Goal: Transaction & Acquisition: Purchase product/service

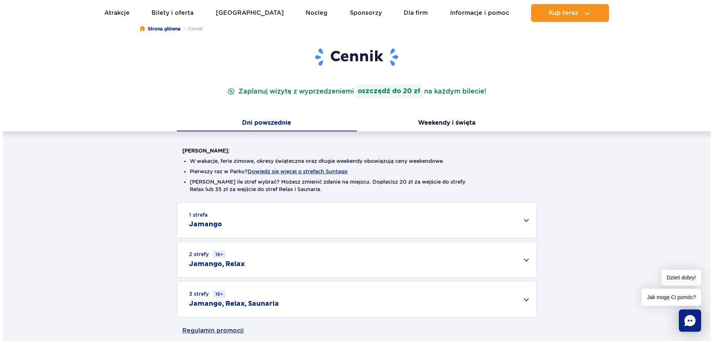
scroll to position [111, 0]
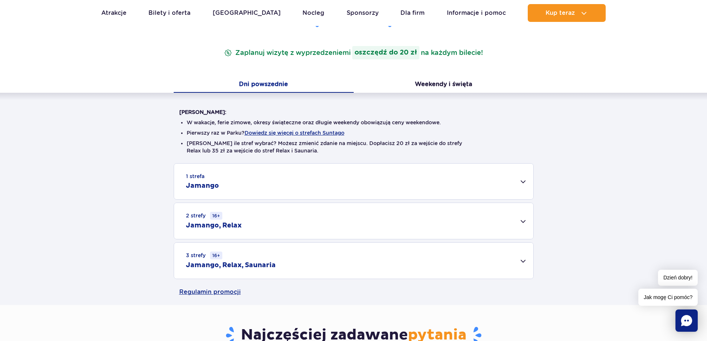
click at [327, 208] on div "2 strefy 16+ Jamango, Relax" at bounding box center [353, 221] width 359 height 36
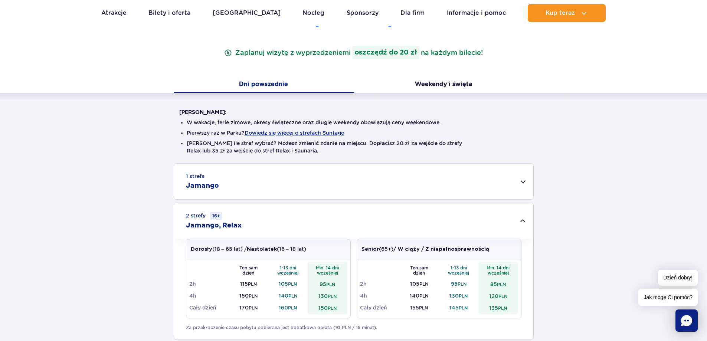
click at [410, 131] on li "Pierwszy raz w Parku? Dowiedz się więcej o strefach Suntago" at bounding box center [354, 132] width 334 height 7
click at [307, 131] on button "Dowiedz się więcej o strefach Suntago" at bounding box center [295, 133] width 100 height 6
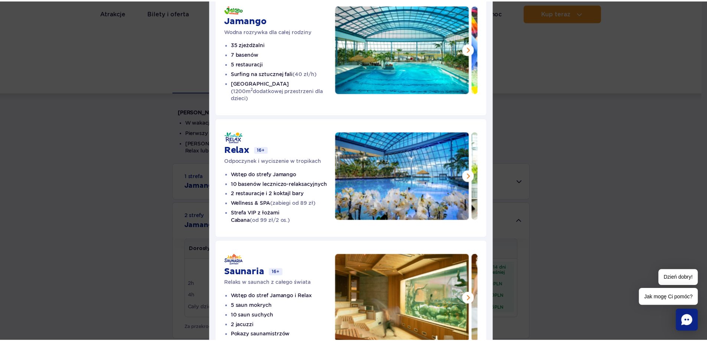
scroll to position [37, 0]
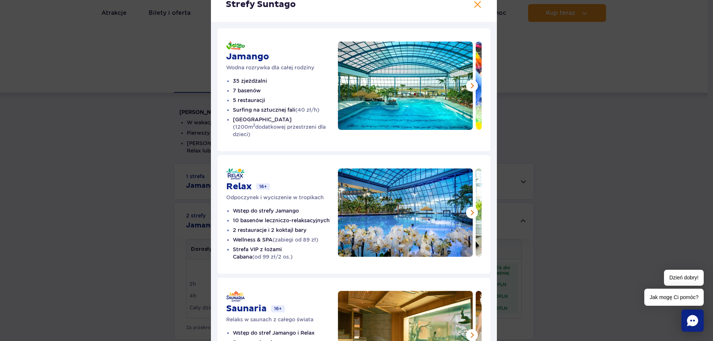
click at [287, 87] on li "7 basenów" at bounding box center [285, 90] width 105 height 7
click at [50, 63] on div "Strefy Suntago Jamango Wodna rozrywka dla całej rodziny 35 zjeżdżalni 7 basenów…" at bounding box center [353, 193] width 707 height 460
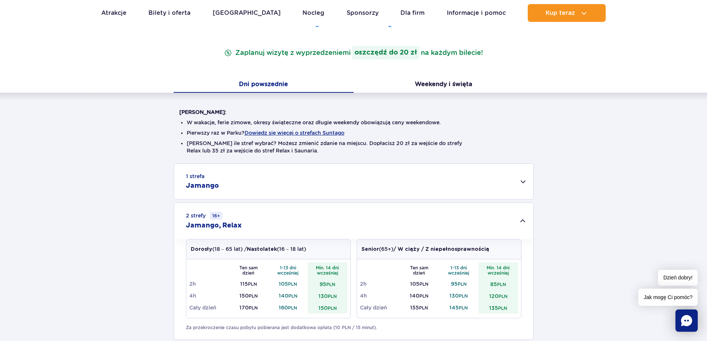
click at [406, 142] on li "Nie wiesz ile stref wybrać? Możesz zmienić zdanie na miejscu. Dopłacisz 20 zł z…" at bounding box center [354, 147] width 334 height 15
click at [623, 89] on div "Dni powszednie Weekendy i święta" at bounding box center [353, 85] width 707 height 16
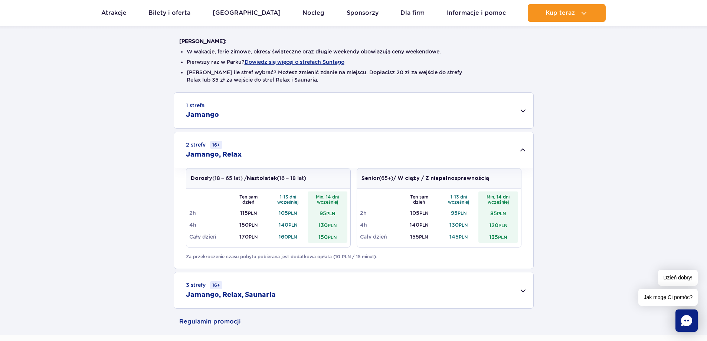
scroll to position [260, 0]
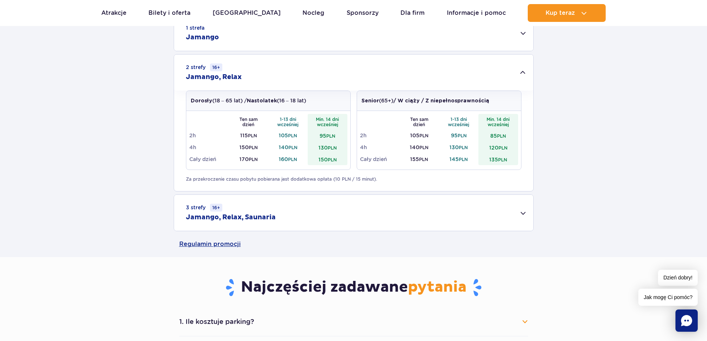
click at [77, 70] on div "1 strefa Jamango Dorosły (18 – 65 lat) / Nastolatek (16 – 18 lat) Ten sam dzień…" at bounding box center [353, 123] width 707 height 216
click at [87, 75] on div "1 strefa Jamango Dorosły (18 – 65 lat) / Nastolatek (16 – 18 lat) Ten sam dzień…" at bounding box center [353, 123] width 707 height 216
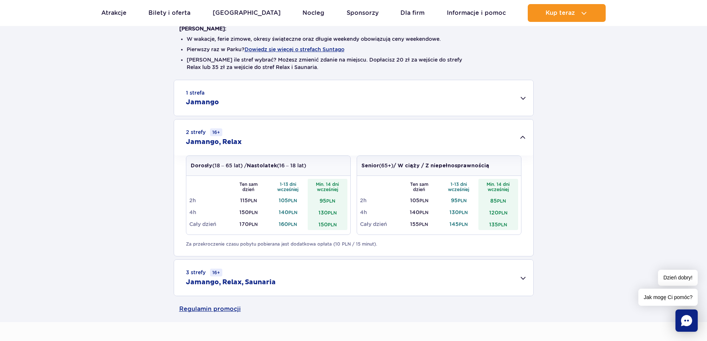
scroll to position [111, 0]
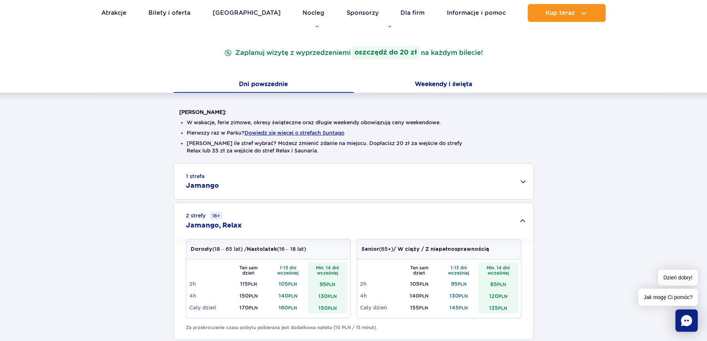
click at [427, 84] on button "Weekendy i święta" at bounding box center [444, 85] width 180 height 16
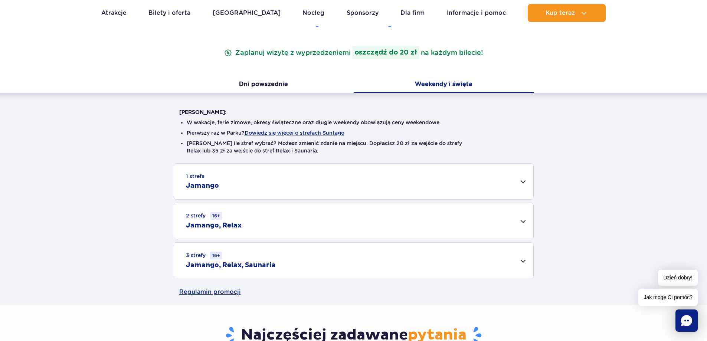
click at [301, 202] on div "1 strefa Jamango Dorosły (18 – 65 lat) / Nastolatek (16 – 18 lat) Ten sam dzień…" at bounding box center [353, 221] width 707 height 116
click at [307, 214] on div "2 strefy 16+ Jamango, Relax" at bounding box center [353, 221] width 359 height 36
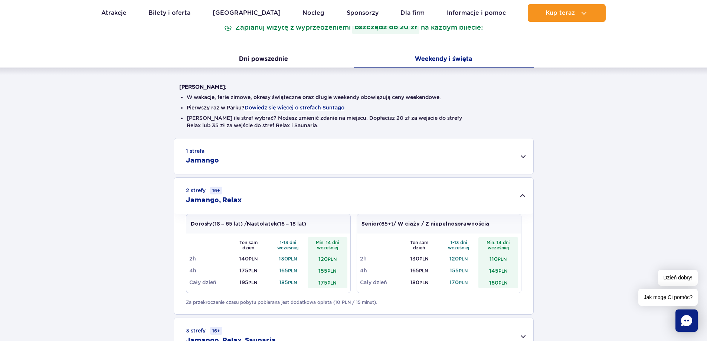
scroll to position [186, 0]
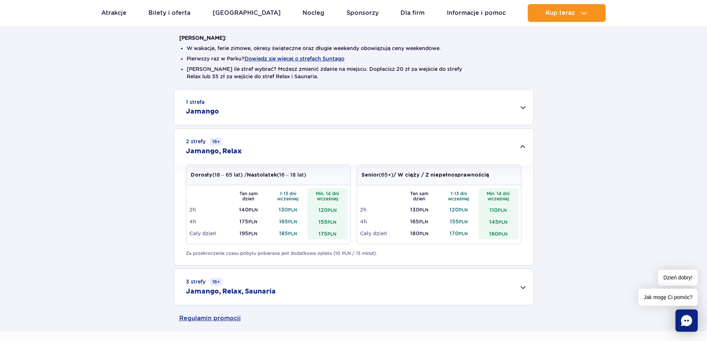
click at [73, 68] on div "[PERSON_NAME]: W wakacje, ferie zimowe, okresy świąteczne oraz długie weekendy …" at bounding box center [353, 162] width 707 height 287
click at [79, 78] on div "[PERSON_NAME]: W wakacje, ferie zimowe, okresy świąteczne oraz długie weekendy …" at bounding box center [353, 162] width 707 height 287
click at [76, 75] on div "[PERSON_NAME]: W wakacje, ferie zimowe, okresy świąteczne oraz długie weekendy …" at bounding box center [353, 162] width 707 height 287
click at [234, 112] on div "1 strefa Jamango" at bounding box center [353, 107] width 359 height 36
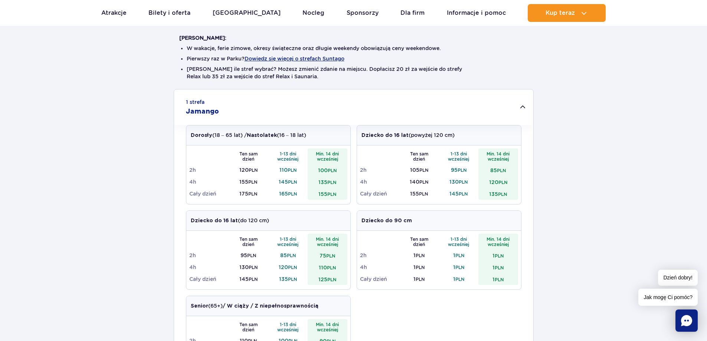
click at [107, 165] on div "1 strefa Jamango Dorosły (18 – 65 lat) / Nastolatek (16 – 18 lat) Ten sam dzień…" at bounding box center [353, 332] width 707 height 487
click at [71, 92] on div "1 strefa Jamango Dorosły (18 – 65 lat) / Nastolatek (16 – 18 lat) Ten sam dzień…" at bounding box center [353, 332] width 707 height 487
click at [632, 71] on div "[PERSON_NAME]: W wakacje, ferie zimowe, okresy świąteczne oraz długie weekendy …" at bounding box center [353, 298] width 707 height 558
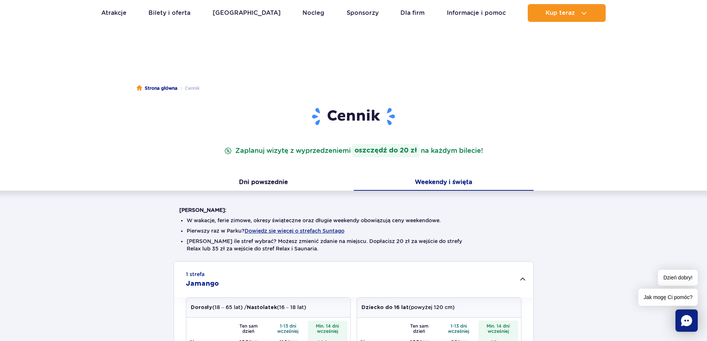
scroll to position [0, 0]
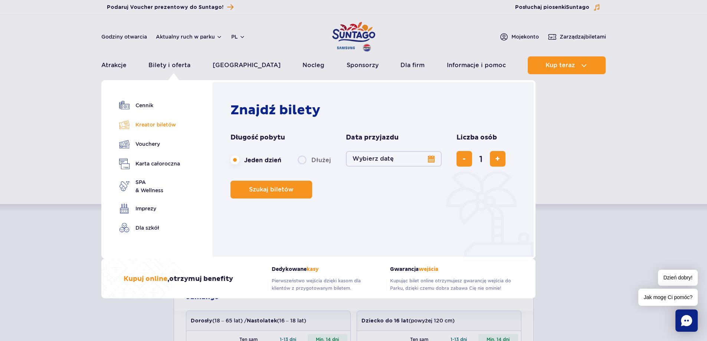
click at [157, 124] on link "Kreator biletów" at bounding box center [149, 125] width 61 height 10
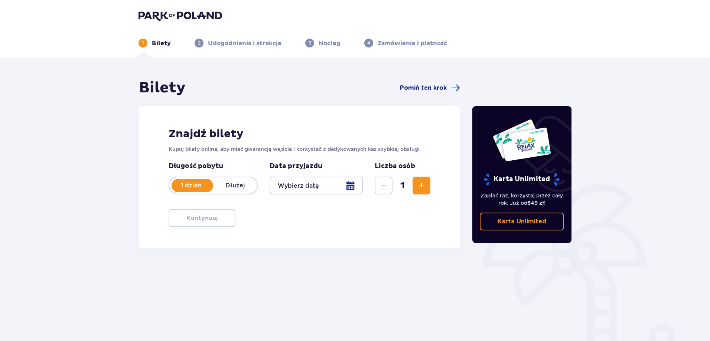
click at [63, 45] on header "1 Bilety 2 Udogodnienia i atrakcje 3 Nocleg 4 Zamówienie i płatność" at bounding box center [355, 29] width 710 height 58
click at [61, 47] on header "1 Bilety 2 Udogodnienia i atrakcje 3 Nocleg 4 Zamówienie i płatność" at bounding box center [355, 29] width 710 height 58
click at [298, 192] on div at bounding box center [315, 186] width 93 height 18
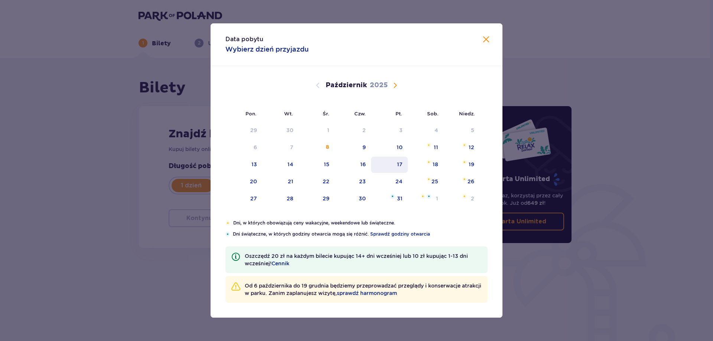
click at [401, 166] on div "17" at bounding box center [400, 164] width 6 height 7
type input "17.10.25"
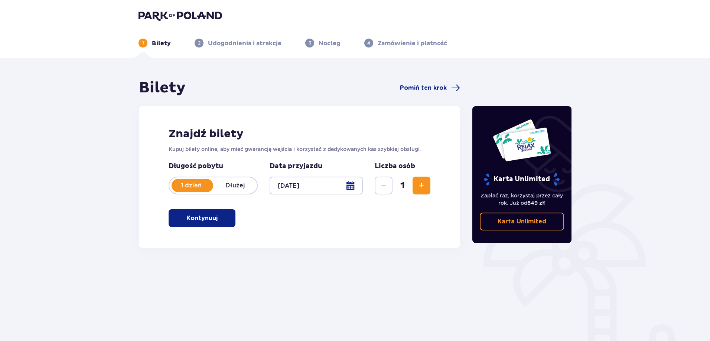
click at [423, 185] on span "Zwiększ" at bounding box center [421, 185] width 9 height 9
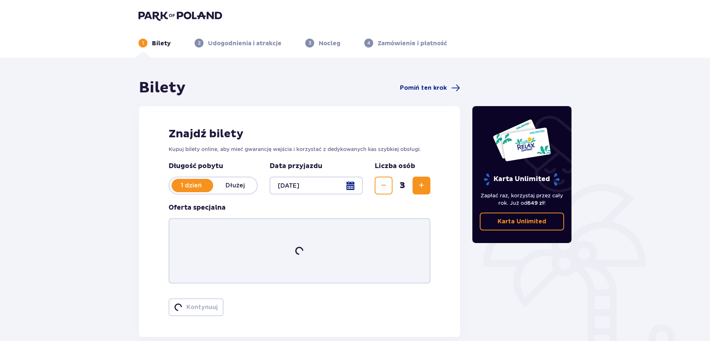
click at [423, 185] on span "Zwiększ" at bounding box center [421, 185] width 9 height 9
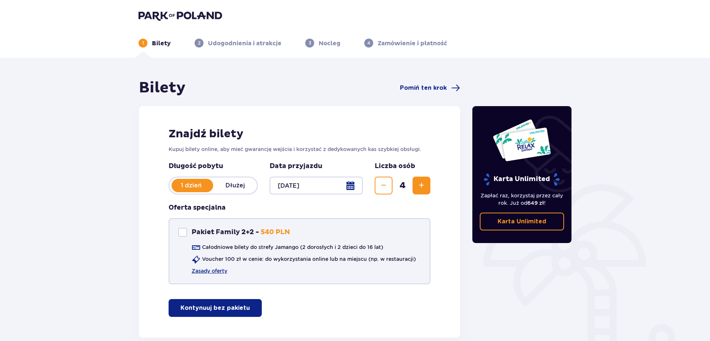
click at [312, 225] on div "Pakiet Family 2+2 Pakiet Family 2+2 - 540 PLN Całodniowe bilety do strefy Jaman…" at bounding box center [300, 251] width 262 height 66
click at [183, 235] on div "Pakiet Family 2+2" at bounding box center [182, 232] width 9 height 9
checkbox input "true"
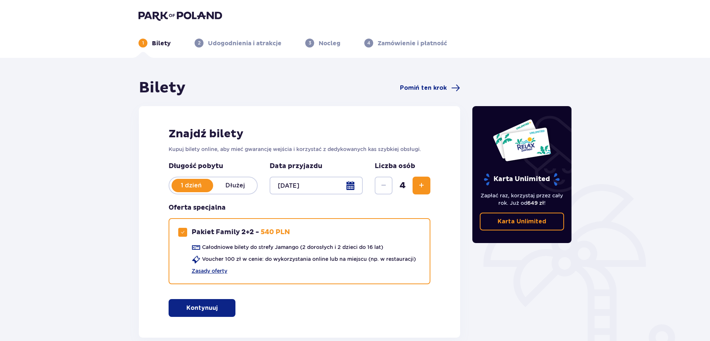
click at [85, 225] on div "Bilety Pomiń ten krok Znajdź bilety Kupuj bilety online, aby mieć gwarancję wej…" at bounding box center [355, 220] width 710 height 324
click at [68, 218] on div "Bilety Pomiń ten krok Znajdź bilety Kupuj bilety online, aby mieć gwarancję wej…" at bounding box center [355, 220] width 710 height 324
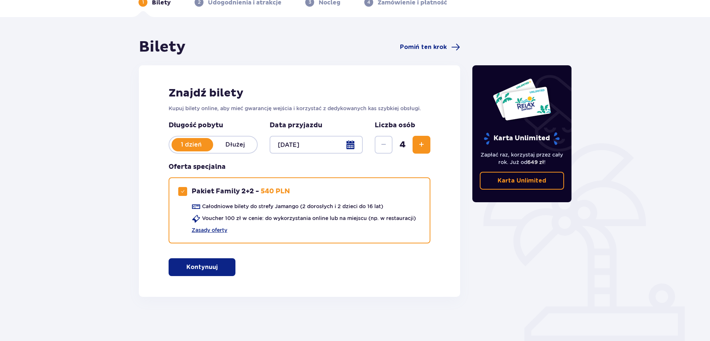
scroll to position [41, 0]
click at [78, 152] on div "Bilety Pomiń ten krok Znajdź bilety Kupuj bilety online, aby mieć gwarancję wej…" at bounding box center [355, 179] width 710 height 324
click at [57, 66] on div "Bilety Pomiń ten krok Znajdź bilety Kupuj bilety online, aby mieć gwarancję wej…" at bounding box center [355, 179] width 710 height 324
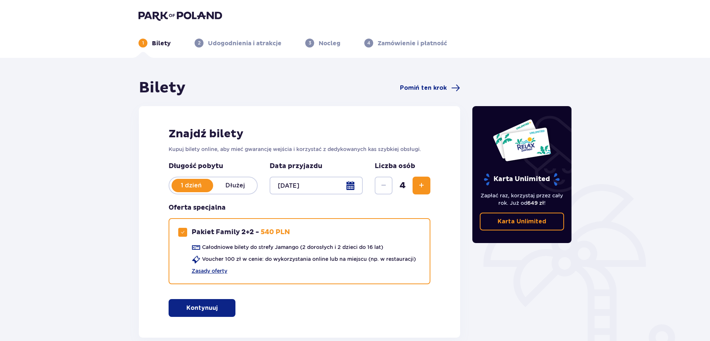
click at [67, 173] on div "Bilety Pomiń ten krok Znajdź bilety Kupuj bilety online, aby mieć gwarancję wej…" at bounding box center [355, 220] width 710 height 324
click at [72, 133] on div "Bilety Pomiń ten krok Znajdź bilety Kupuj bilety online, aby mieć gwarancję wej…" at bounding box center [355, 220] width 710 height 324
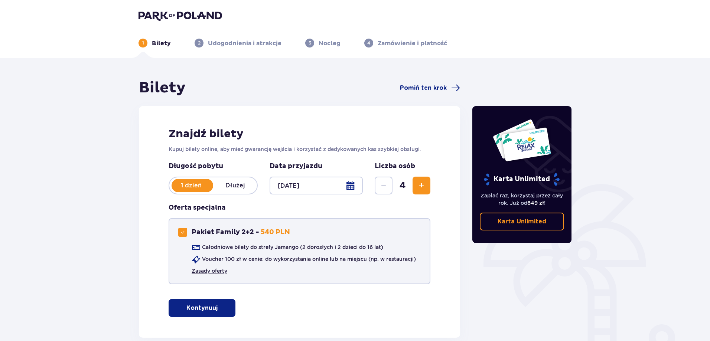
click at [213, 271] on link "Zasady oferty" at bounding box center [210, 270] width 36 height 7
click at [303, 230] on div "Pakiet Family 2+2 Pakiet Family 2+2 - 540 PLN Całodniowe bilety do strefy Jaman…" at bounding box center [300, 251] width 262 height 66
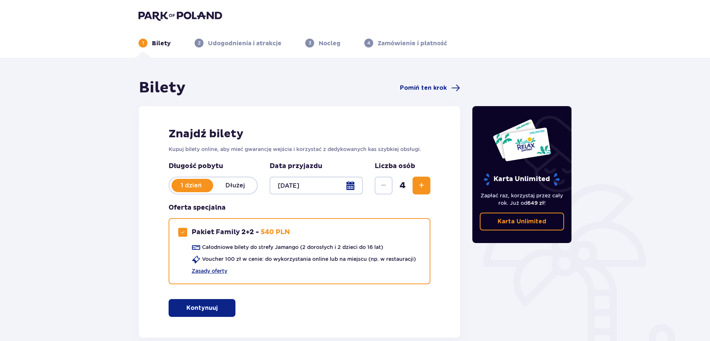
click at [64, 73] on div "Bilety Pomiń ten krok Znajdź bilety Kupuj bilety online, aby mieć gwarancję wej…" at bounding box center [355, 220] width 710 height 324
click at [203, 310] on p "Kontynuuj" at bounding box center [201, 308] width 31 height 8
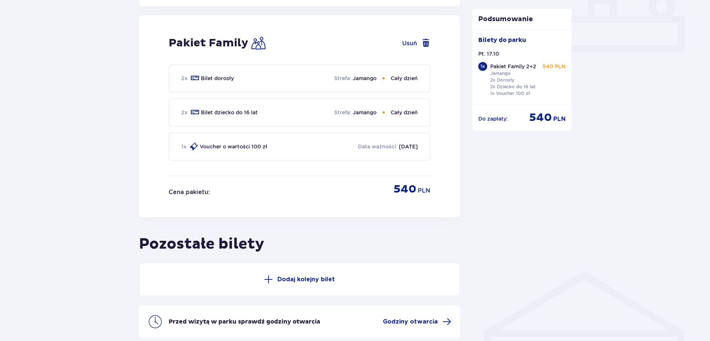
scroll to position [338, 0]
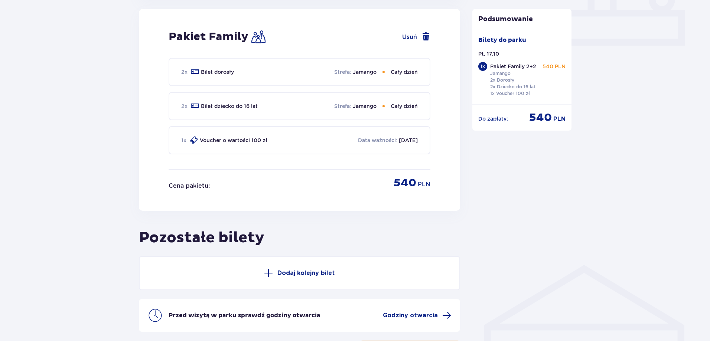
click at [64, 44] on div "Bilety Pomiń ten krok Znajdź bilety Kupuj bilety online, aby mieć gwarancję wej…" at bounding box center [355, 61] width 710 height 683
click at [246, 73] on div "2 x Bilet dorosły Strefa : Jamango Cały dzień" at bounding box center [300, 72] width 262 height 28
click at [224, 71] on p "Bilet dorosły" at bounding box center [217, 71] width 33 height 7
click at [295, 108] on div "2 x Bilet dziecko do 16 lat Strefa : Jamango Cały dzień" at bounding box center [300, 106] width 262 height 28
click at [278, 104] on div "2 x Bilet dziecko do 16 lat Strefa : Jamango Cały dzień" at bounding box center [300, 106] width 262 height 28
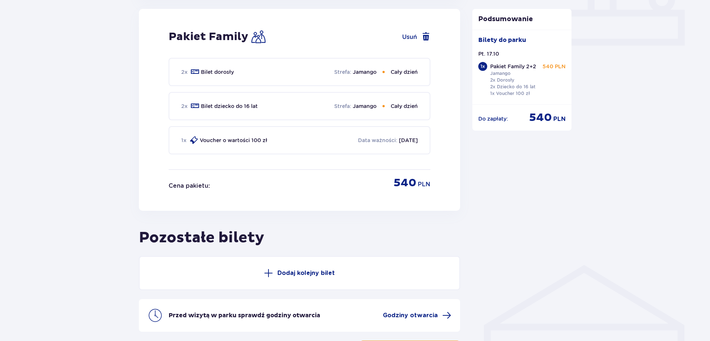
click at [279, 103] on div "2 x Bilet dziecko do 16 lat Strefa : Jamango Cały dzień" at bounding box center [300, 106] width 262 height 28
click at [444, 119] on div "Pakiet Family Usuń 2 x Bilet dorosły Strefa : Jamango Cały dzień 2 x Bilet dzie…" at bounding box center [299, 110] width 321 height 202
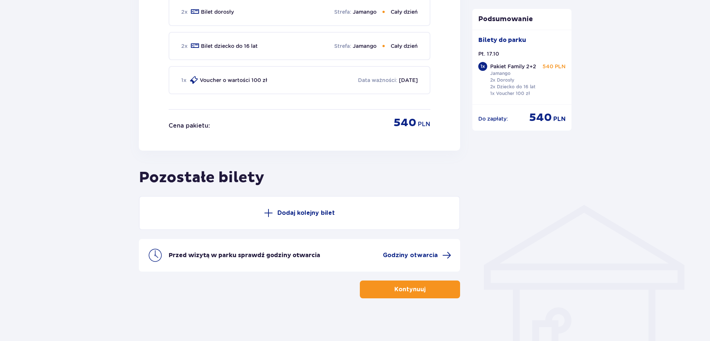
scroll to position [400, 0]
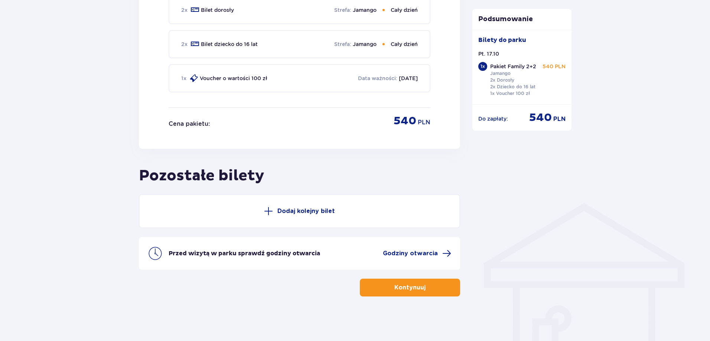
click at [62, 123] on div "Bilety Pomiń ten krok Znajdź bilety Kupuj bilety online, aby mieć gwarancję wej…" at bounding box center [355, -1] width 710 height 683
click at [288, 205] on button "Dodaj kolejny bilet" at bounding box center [299, 211] width 321 height 34
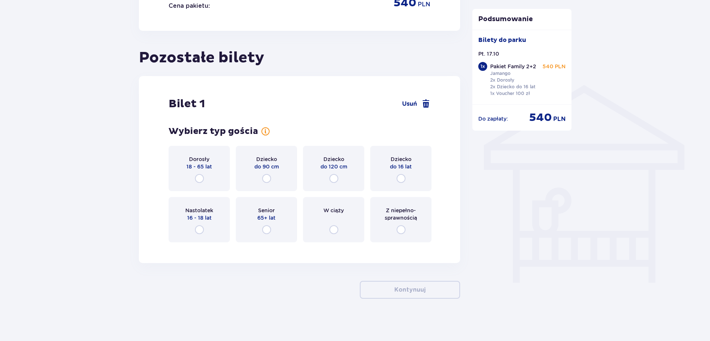
scroll to position [520, 0]
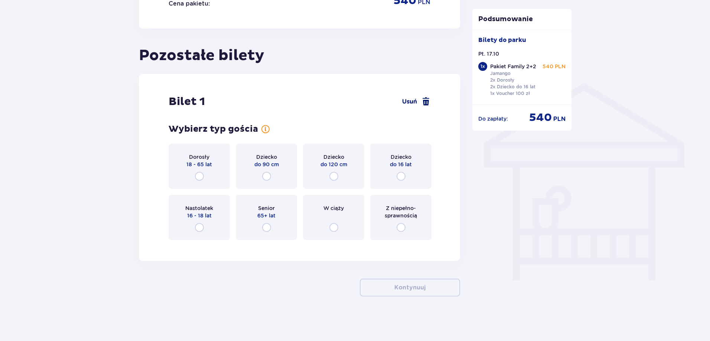
click at [426, 98] on span at bounding box center [425, 101] width 9 height 9
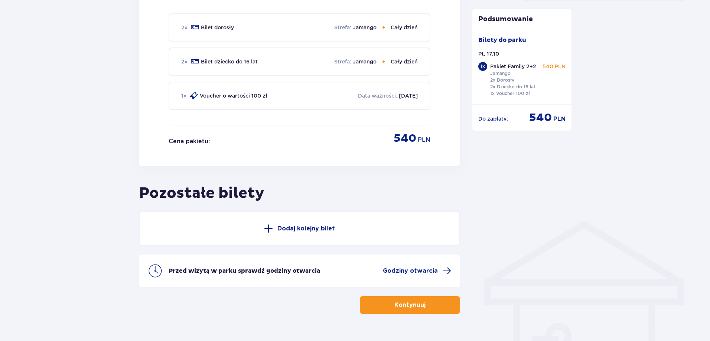
scroll to position [400, 0]
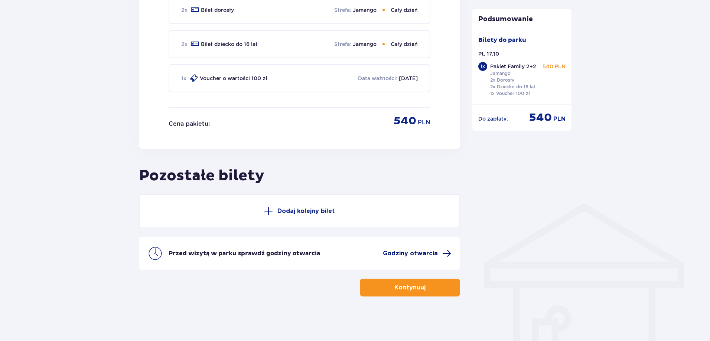
click at [428, 252] on span "Godziny otwarcia" at bounding box center [410, 253] width 55 height 8
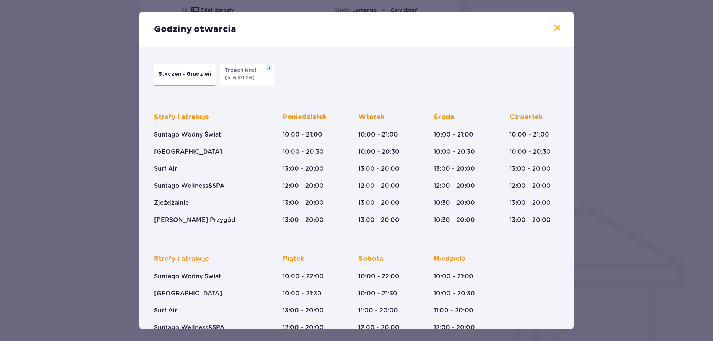
click at [241, 73] on p "Trzech Króli" at bounding box center [243, 70] width 37 height 7
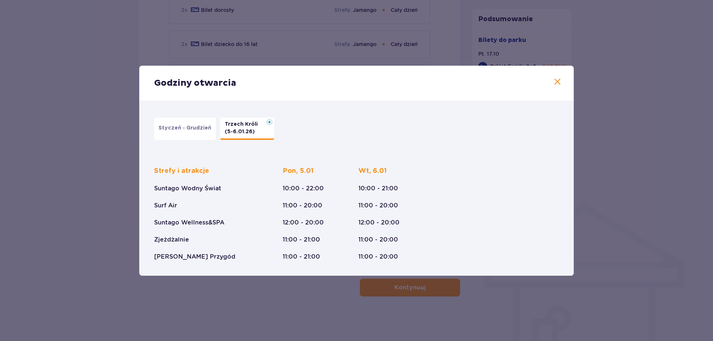
click at [186, 127] on p "Styczeń - Grudzień" at bounding box center [185, 127] width 53 height 7
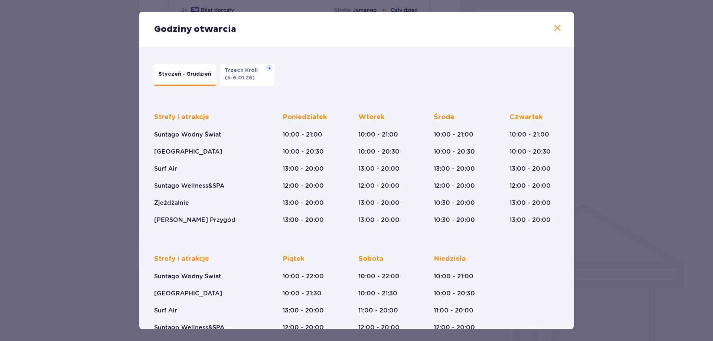
click at [182, 71] on p "Styczeń - Grudzień" at bounding box center [185, 74] width 53 height 7
click at [71, 73] on div "Godziny otwarcia Styczeń - Grudzień Trzech Króli (5-6.01.26) Strefy i atrakcje …" at bounding box center [356, 170] width 713 height 341
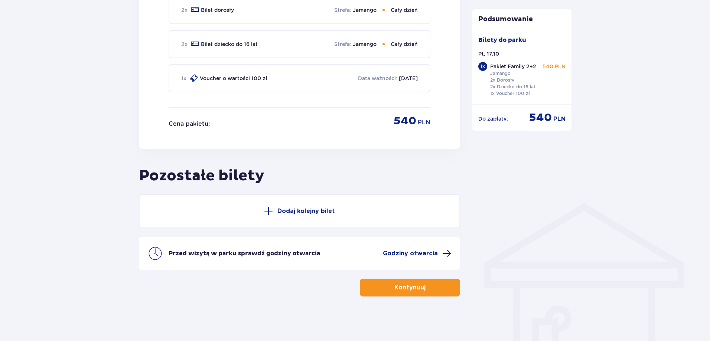
drag, startPoint x: 67, startPoint y: 100, endPoint x: 70, endPoint y: 71, distance: 29.8
click at [67, 100] on div "Bilety Pomiń ten krok Znajdź bilety Kupuj bilety online, aby mieć gwarancję wej…" at bounding box center [355, -1] width 710 height 683
click at [66, 46] on div "Bilety Pomiń ten krok Znajdź bilety Kupuj bilety online, aby mieć gwarancję wej…" at bounding box center [355, -1] width 710 height 683
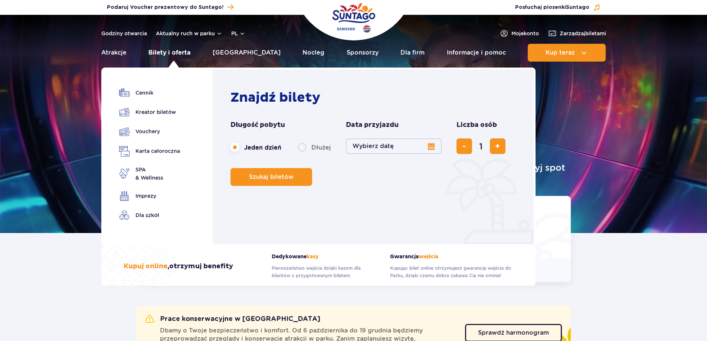
click at [184, 52] on link "Bilety i oferta" at bounding box center [169, 53] width 42 height 18
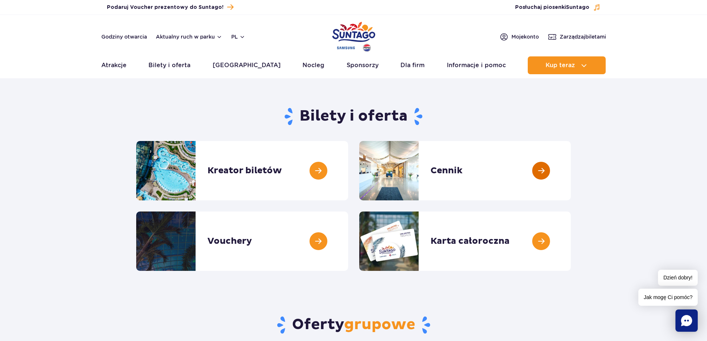
click at [571, 172] on link at bounding box center [571, 170] width 0 height 59
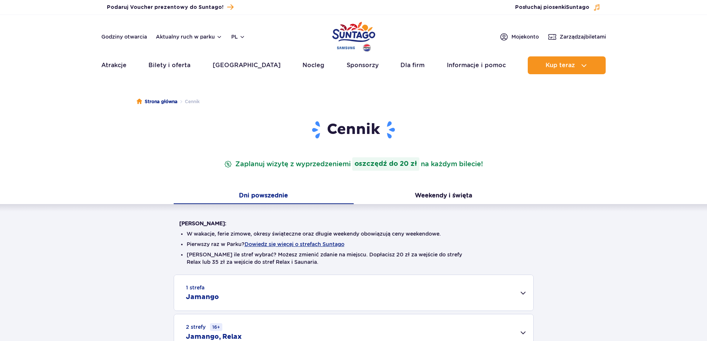
click at [81, 252] on div "[PERSON_NAME]: W wakacje, ferie zimowe, okresy świąteczne oraz długie weekendy …" at bounding box center [353, 297] width 707 height 186
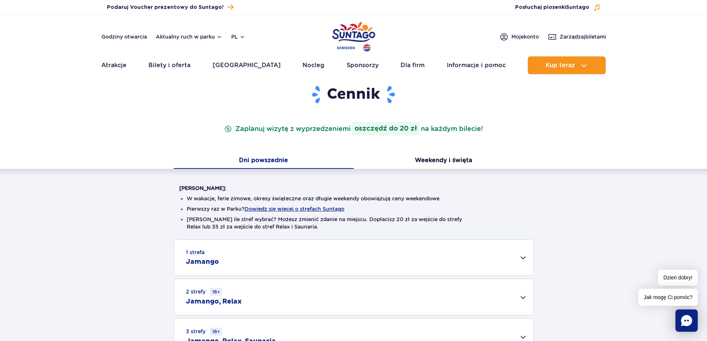
scroll to position [111, 0]
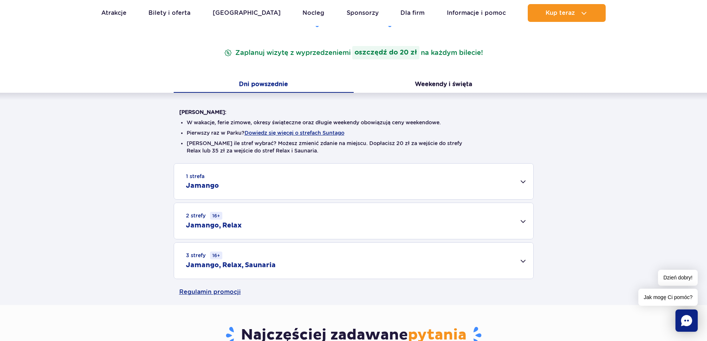
click at [526, 262] on div "3 strefy 16+ Jamango, Relax, Saunaria" at bounding box center [353, 261] width 359 height 36
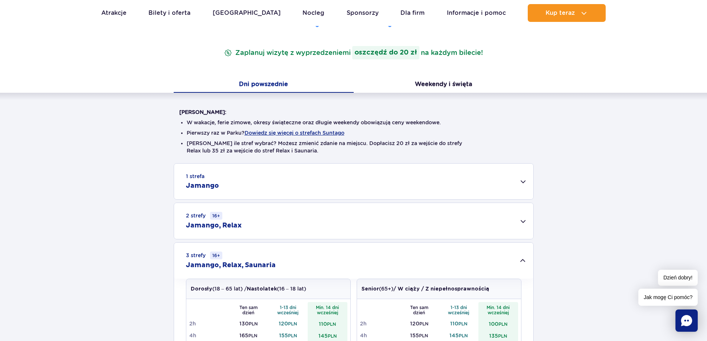
click at [86, 133] on div "[PERSON_NAME]: W wakacje, ferie zimowe, okresy świąteczne oraz długie weekendy …" at bounding box center [353, 236] width 707 height 287
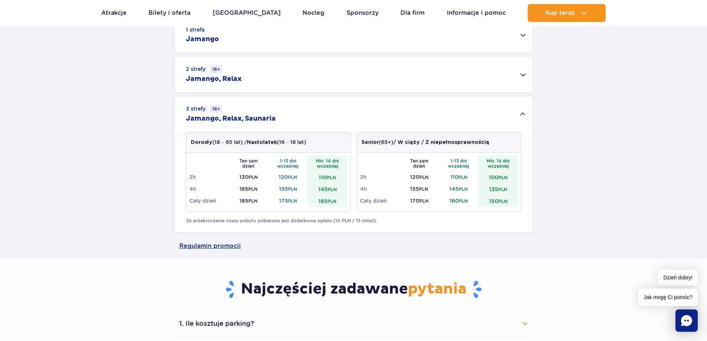
scroll to position [297, 0]
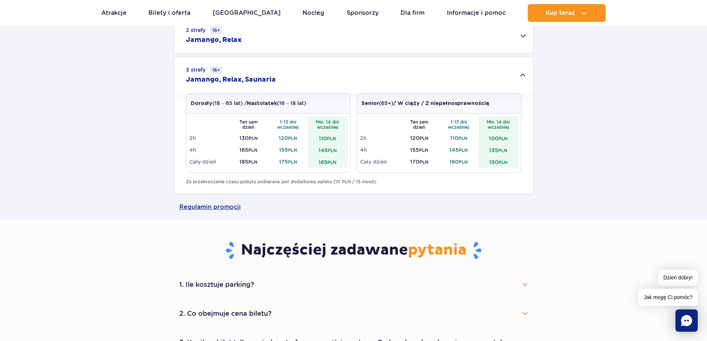
click at [86, 133] on div "1 strefa Jamango Dorosły (18 – 65 lat) / Nastolatek (16 – 18 lat) Ten sam dzień…" at bounding box center [353, 86] width 707 height 216
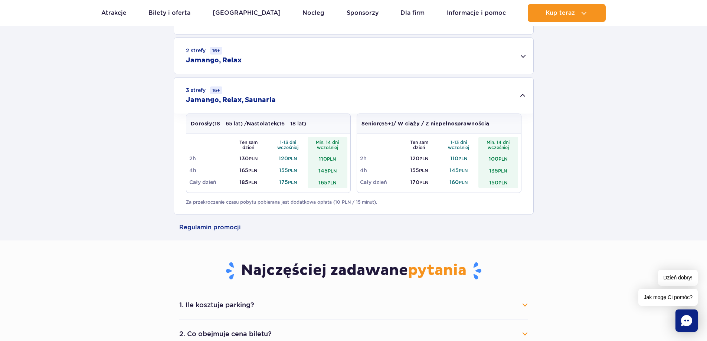
scroll to position [260, 0]
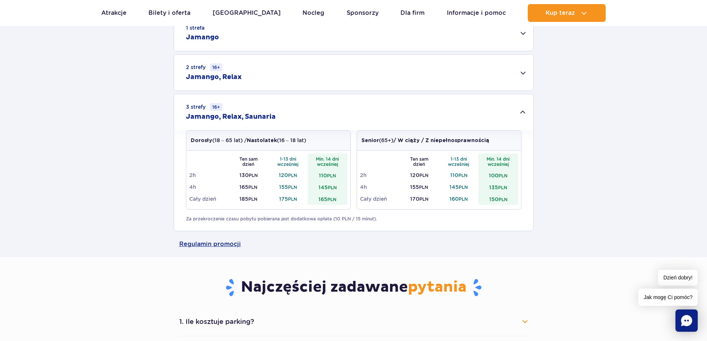
click at [86, 133] on div "1 strefa Jamango Dorosły (18 – 65 lat) / Nastolatek (16 – 18 lat) Ten sam dzień…" at bounding box center [353, 123] width 707 height 216
click at [84, 80] on div "1 strefa Jamango Dorosły (18 – 65 lat) / Nastolatek (16 – 18 lat) Ten sam dzień…" at bounding box center [353, 123] width 707 height 216
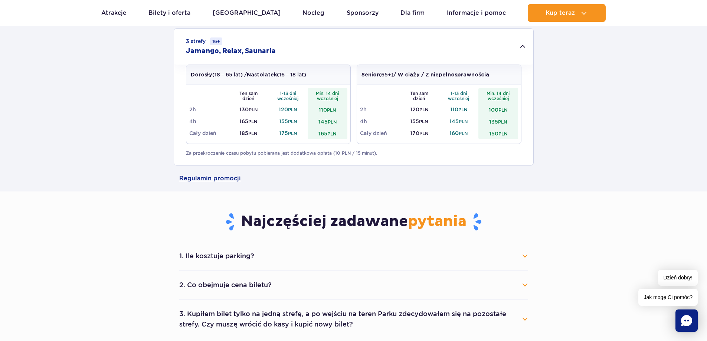
scroll to position [408, 0]
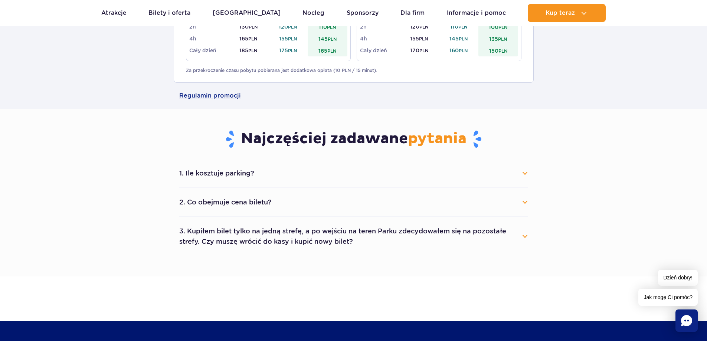
click at [219, 172] on button "1. Ile kosztuje parking?" at bounding box center [353, 173] width 349 height 16
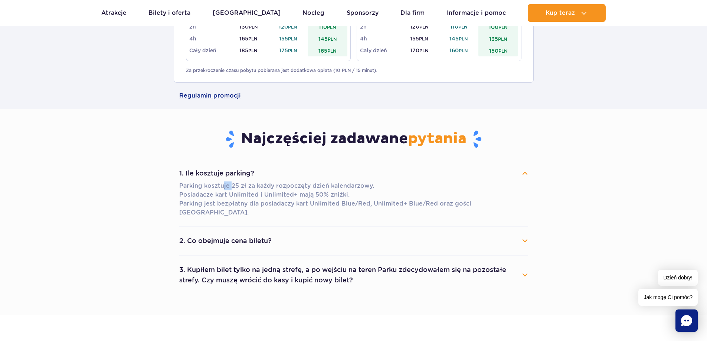
click at [234, 189] on p "Parking kosztuje 25 zł za każdy rozpoczęty dzień kalendarzowy. Posiadacze kart …" at bounding box center [353, 200] width 349 height 36
click at [286, 194] on p "Parking kosztuje 25 zł za każdy rozpoczęty dzień kalendarzowy. Posiadacze kart …" at bounding box center [353, 200] width 349 height 36
click at [621, 116] on section "Najczęściej zadawane pytania 1. Ile kosztuje parking? Parking kosztuje 25 zł za…" at bounding box center [353, 212] width 707 height 206
click at [238, 233] on button "2. Co obejmuje cena biletu?" at bounding box center [353, 241] width 349 height 16
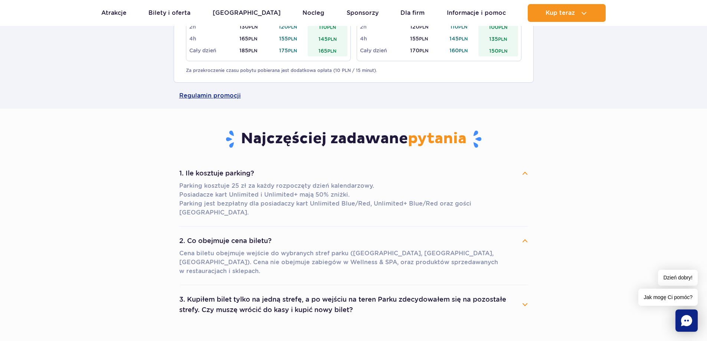
click at [94, 229] on section "Najczęściej zadawane pytania 1. Ile kosztuje parking? Parking kosztuje 25 zł za…" at bounding box center [353, 227] width 707 height 236
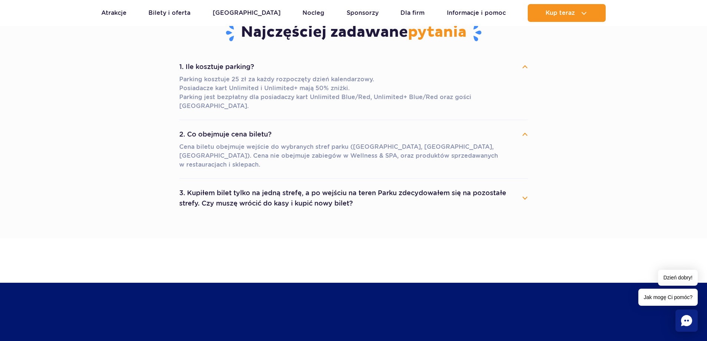
scroll to position [520, 0]
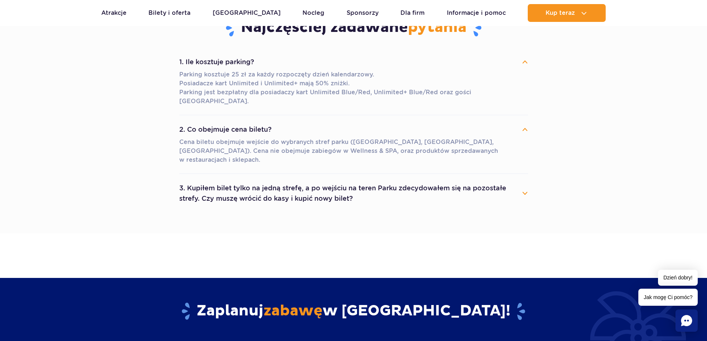
click at [276, 181] on button "3. Kupiłem bilet tylko na jedną strefę, a po wejściu na teren Parku zdecydowałe…" at bounding box center [353, 193] width 349 height 27
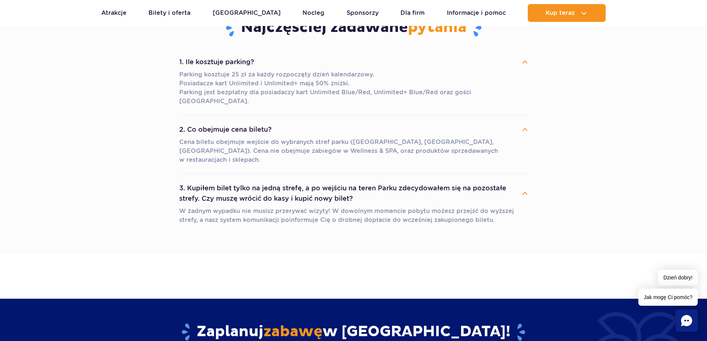
click at [624, 97] on section "Najczęściej zadawane pytania 1. Ile kosztuje parking? Parking kosztuje 25 zł za…" at bounding box center [353, 125] width 707 height 257
click at [662, 36] on section "Najczęściej zadawane pytania 1. Ile kosztuje parking? Parking kosztuje 25 zł za…" at bounding box center [353, 125] width 707 height 257
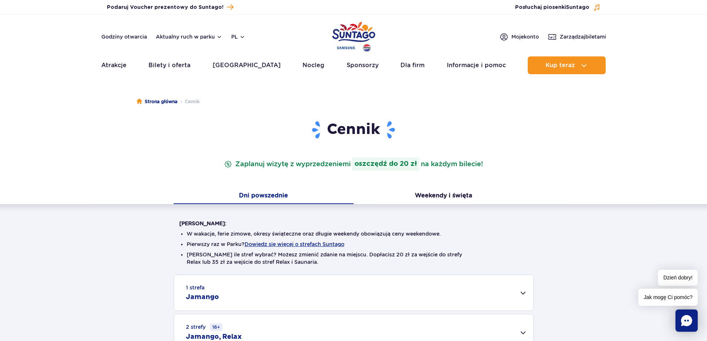
click at [658, 36] on header "Godziny otwarcia Aktualny ruch w parku pl PL EN UA Moje konto Zarządzaj biletam…" at bounding box center [353, 46] width 707 height 63
click at [664, 34] on header "Godziny otwarcia Aktualny ruch w parku pl PL EN UA Moje konto Zarządzaj biletam…" at bounding box center [353, 46] width 707 height 63
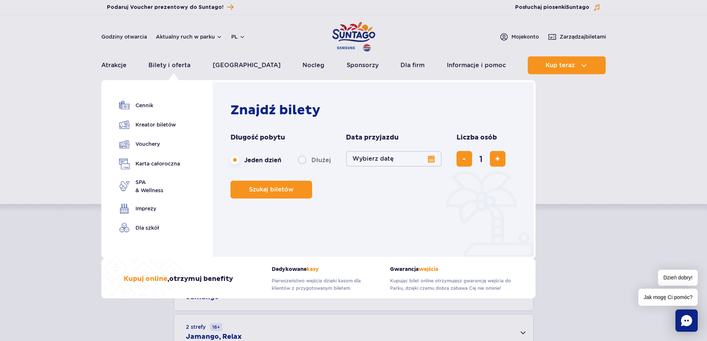
drag, startPoint x: 147, startPoint y: 105, endPoint x: 332, endPoint y: 241, distance: 229.7
click at [332, 241] on div "Znajdź bilety Długość pobytu długość pobytu w nawigacji Jeden dzień Dłużej Data…" at bounding box center [373, 169] width 325 height 179
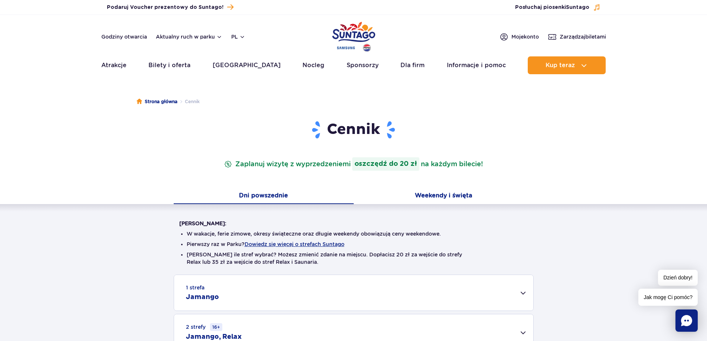
click at [444, 195] on button "Weekendy i święta" at bounding box center [444, 197] width 180 height 16
click at [626, 183] on div "Cennik Zaplanuj wizytę z wyprzedzeniem i oszczędź do 20 zł na każdym bilecie! D…" at bounding box center [353, 268] width 718 height 296
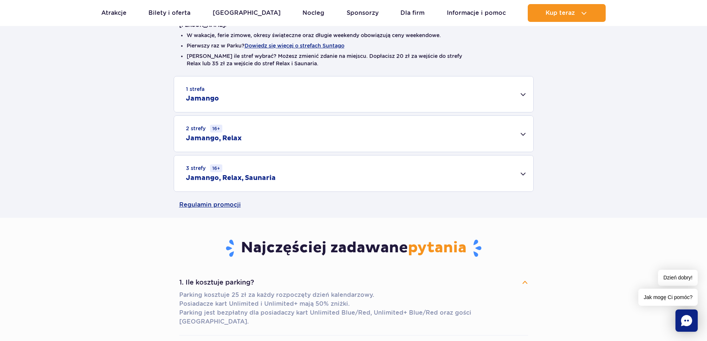
scroll to position [186, 0]
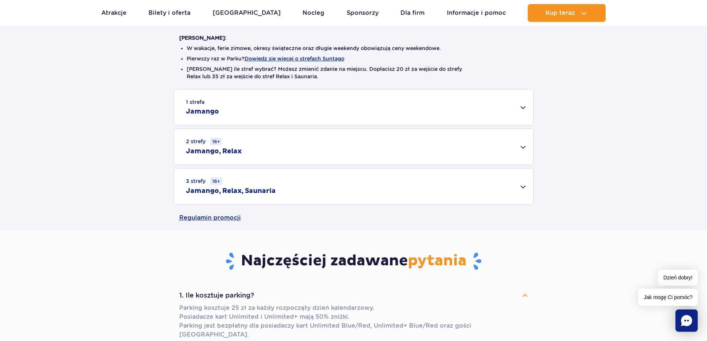
click at [629, 80] on div "[PERSON_NAME]: W wakacje, ferie zimowe, okresy świąteczne oraz długie weekendy …" at bounding box center [353, 112] width 707 height 186
click at [221, 58] on li "Pierwszy raz w Parku? Dowiedz się więcej o strefach Suntago" at bounding box center [354, 58] width 334 height 7
click at [288, 105] on div "1 strefa Jamango" at bounding box center [353, 107] width 359 height 36
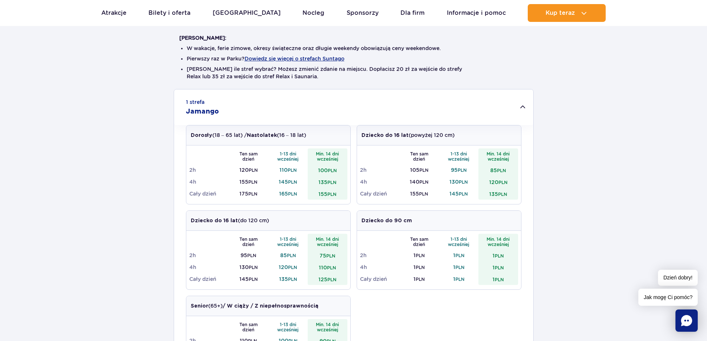
click at [75, 86] on div "[PERSON_NAME]: W wakacje, ferie zimowe, okresy świąteczne oraz długie weekendy …" at bounding box center [353, 247] width 707 height 457
click at [630, 72] on div "[PERSON_NAME]: W wakacje, ferie zimowe, okresy świąteczne oraz długie weekendy …" at bounding box center [353, 247] width 707 height 457
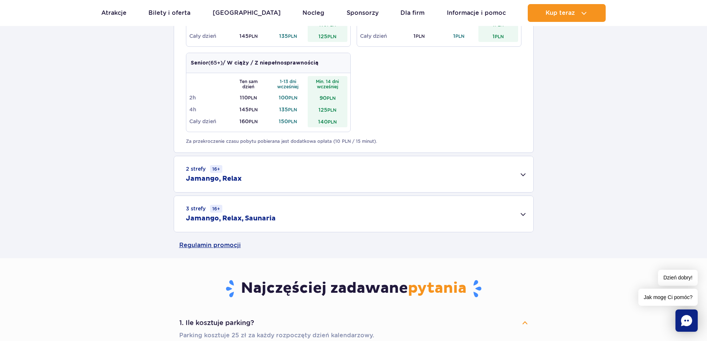
scroll to position [483, 0]
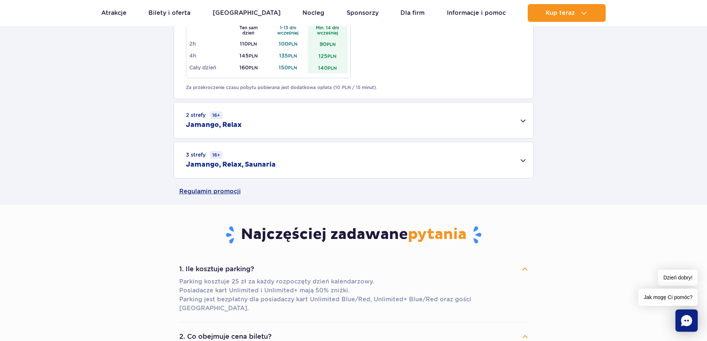
click at [298, 120] on div "2 strefy 16+ Jamango, Relax" at bounding box center [353, 120] width 359 height 36
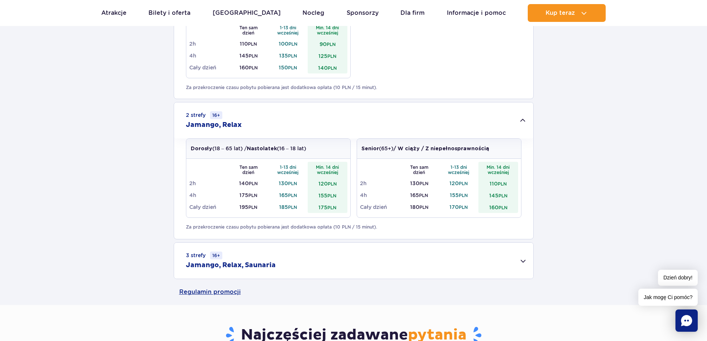
click at [105, 151] on div "1 strefa Jamango Dorosły (18 – 65 lat) / Nastolatek (16 – 18 lat) Ten sam dzień…" at bounding box center [353, 35] width 707 height 487
click at [272, 259] on div "3 strefy 16+ Jamango, Relax, Saunaria" at bounding box center [353, 261] width 359 height 36
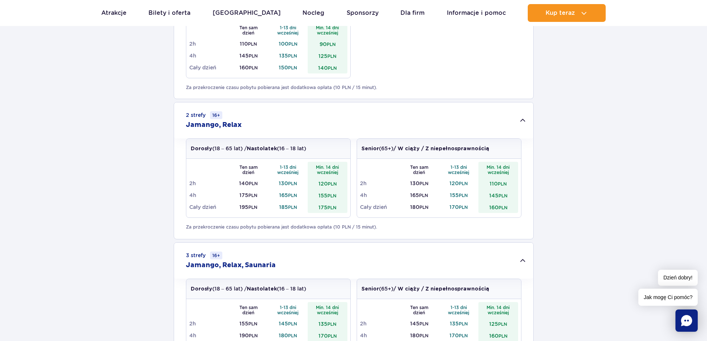
click at [88, 208] on div "1 strefa Jamango Dorosły (18 – 65 lat) / Nastolatek (16 – 18 lat) Ten sam dzień…" at bounding box center [353, 86] width 707 height 588
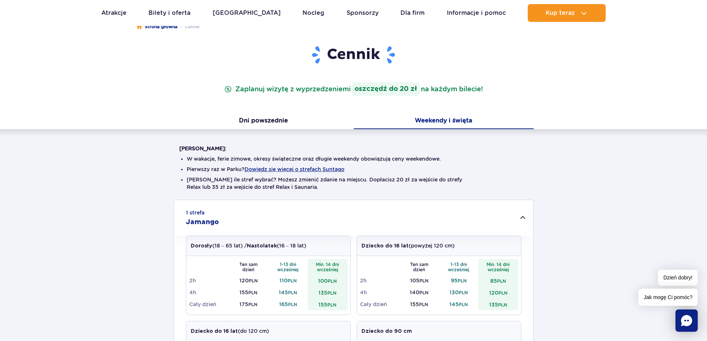
scroll to position [74, 0]
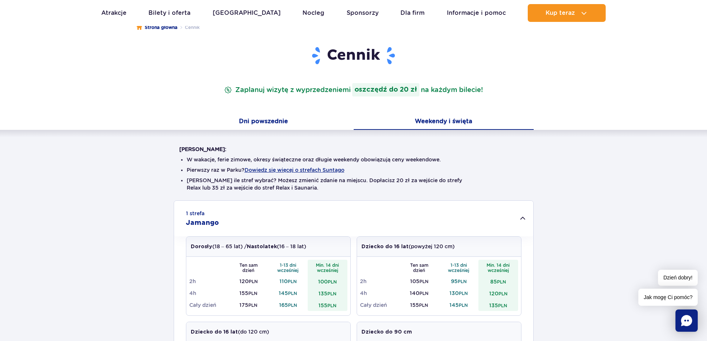
click at [278, 120] on button "Dni powszednie" at bounding box center [264, 122] width 180 height 16
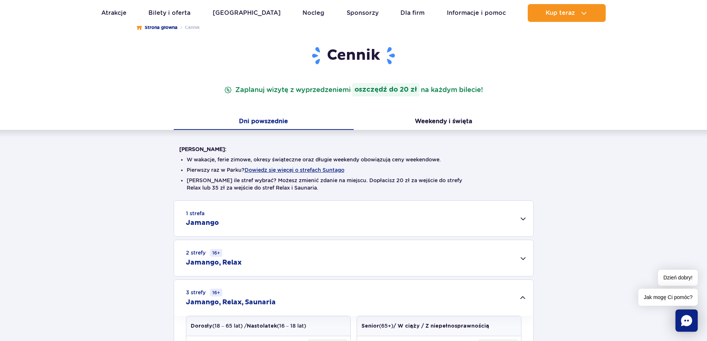
click at [426, 159] on li "W wakacje, ferie zimowe, okresy świąteczne oraz długie weekendy obowiązują ceny…" at bounding box center [354, 159] width 334 height 7
click at [78, 199] on div "[PERSON_NAME]: W wakacje, ferie zimowe, okresy świąteczne oraz długie weekendy …" at bounding box center [353, 273] width 707 height 287
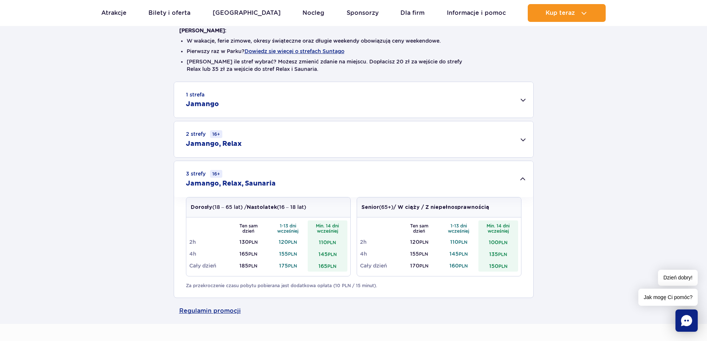
scroll to position [223, 0]
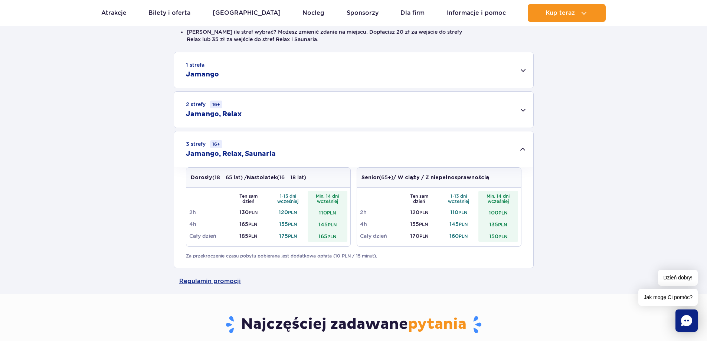
click at [297, 73] on div "1 strefa Jamango" at bounding box center [353, 70] width 359 height 36
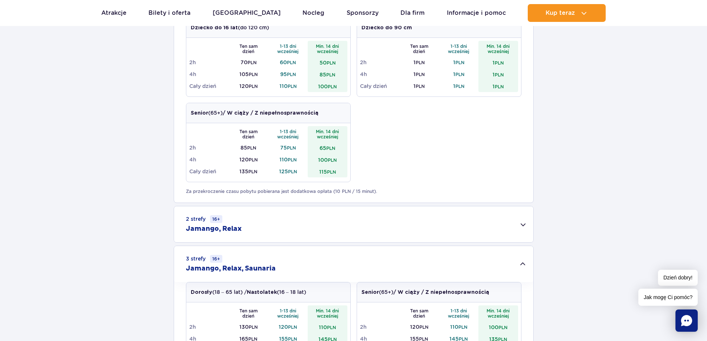
scroll to position [445, 0]
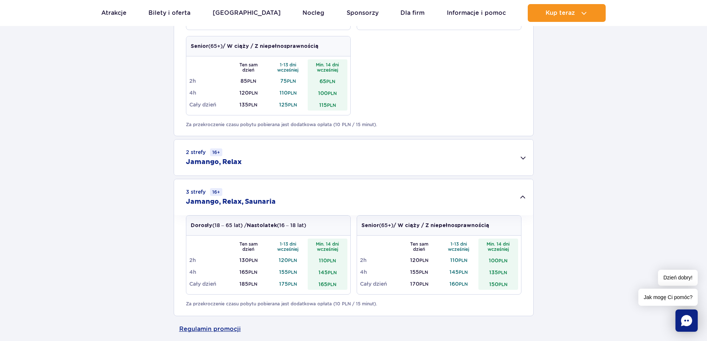
click at [275, 171] on div "2 strefy 16+ Jamango, Relax" at bounding box center [353, 158] width 359 height 36
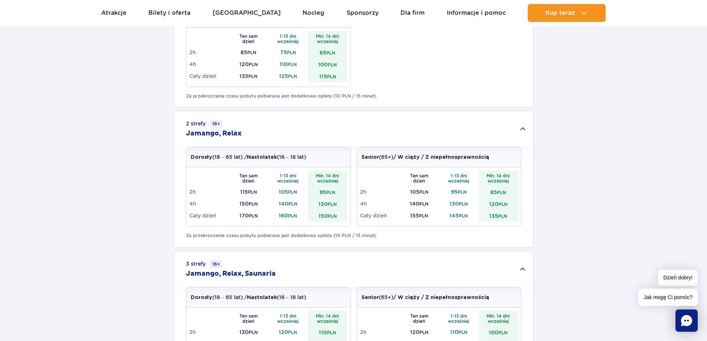
scroll to position [520, 0]
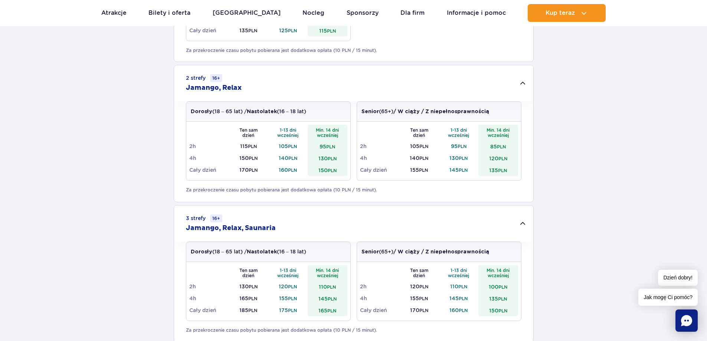
click at [251, 223] on div "3 strefy 16+ Jamango, Relax, Saunaria" at bounding box center [353, 224] width 359 height 36
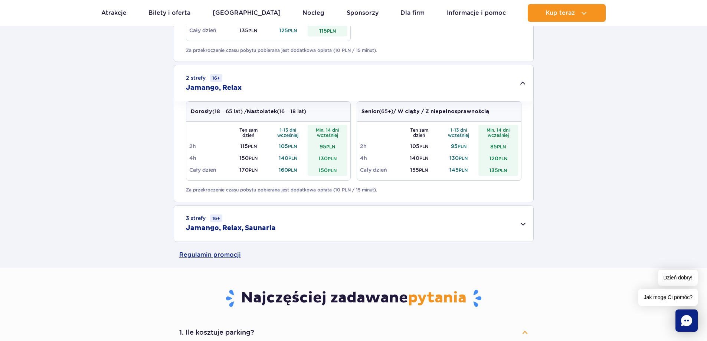
click at [264, 225] on h2 "Jamango, Relax, Saunaria" at bounding box center [231, 228] width 90 height 9
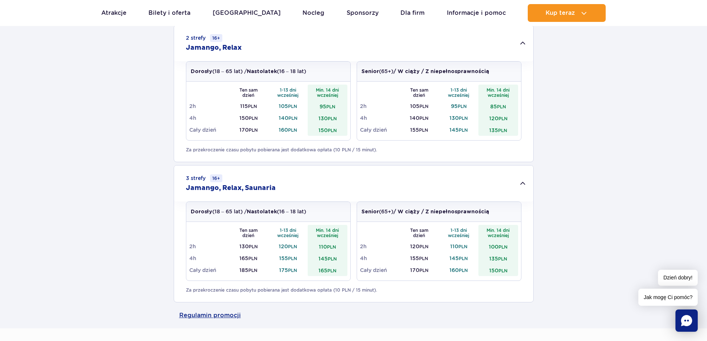
scroll to position [631, 0]
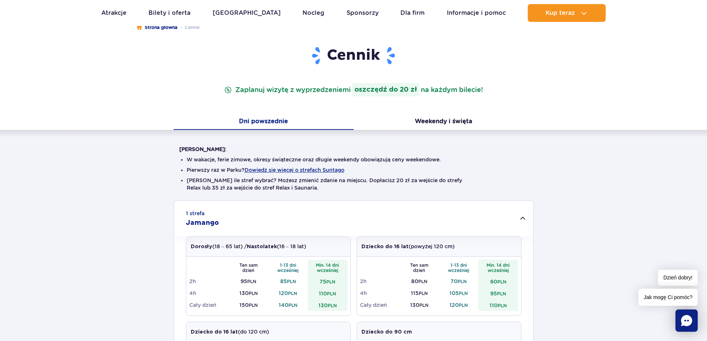
scroll to position [0, 0]
